Goal: Find specific page/section: Find specific page/section

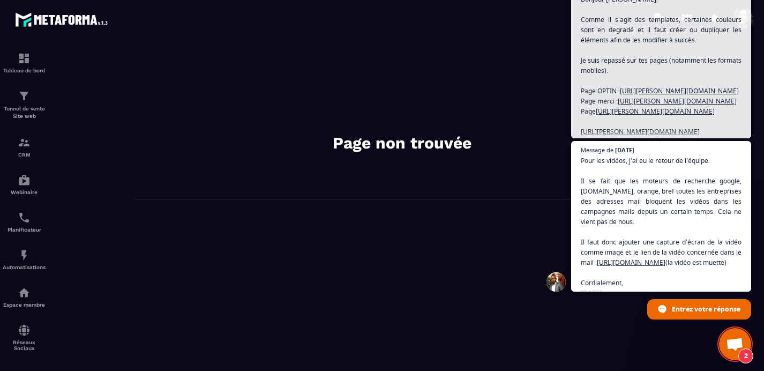
scroll to position [13602, 0]
click at [732, 341] on span "Ouvrir le chat" at bounding box center [735, 345] width 18 height 15
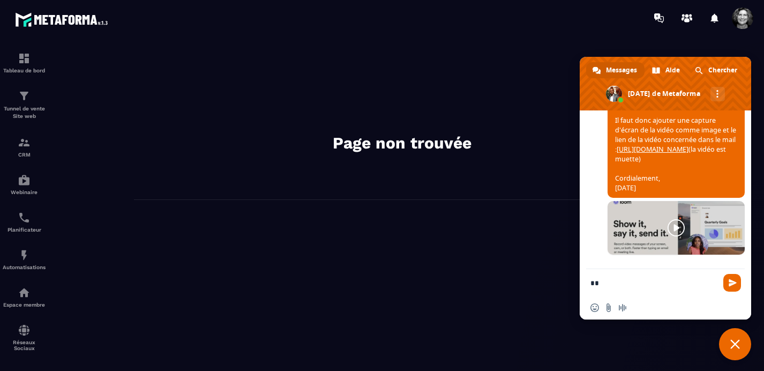
type textarea "*"
click at [739, 350] on span "Fermer le chat" at bounding box center [735, 344] width 32 height 32
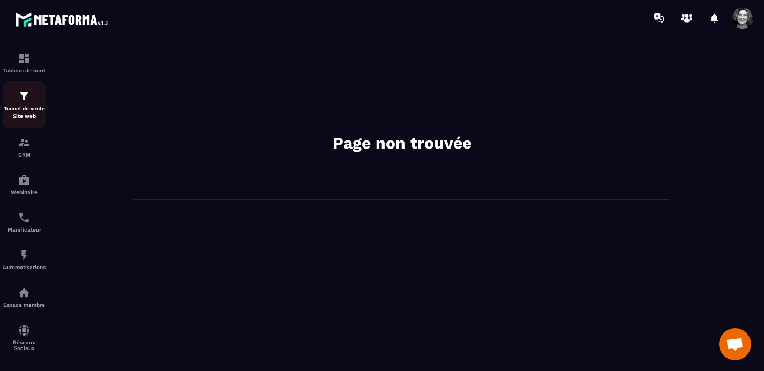
click at [26, 102] on img at bounding box center [24, 95] width 13 height 13
